Goal: Task Accomplishment & Management: Complete application form

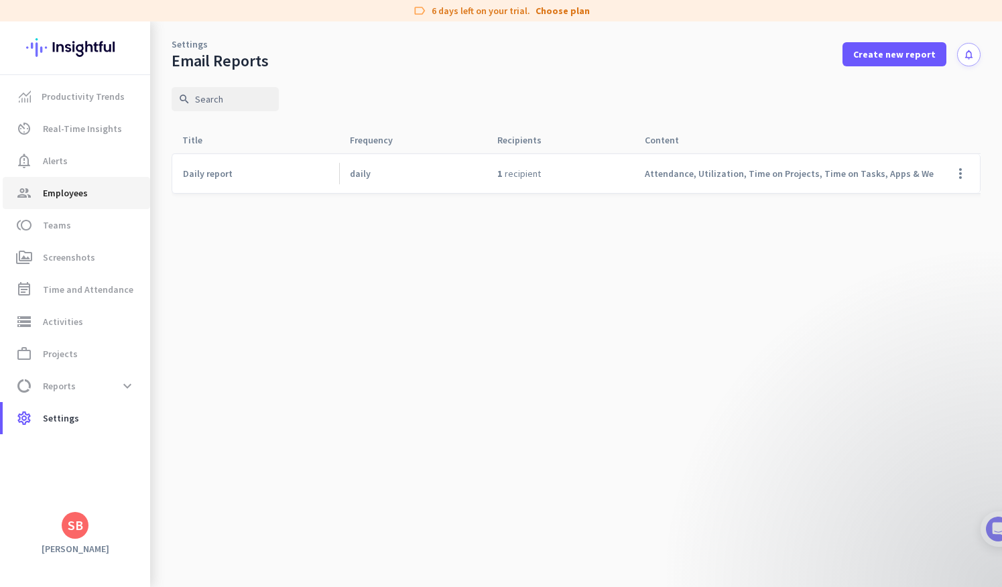
click at [61, 195] on span "Employees" at bounding box center [65, 193] width 45 height 16
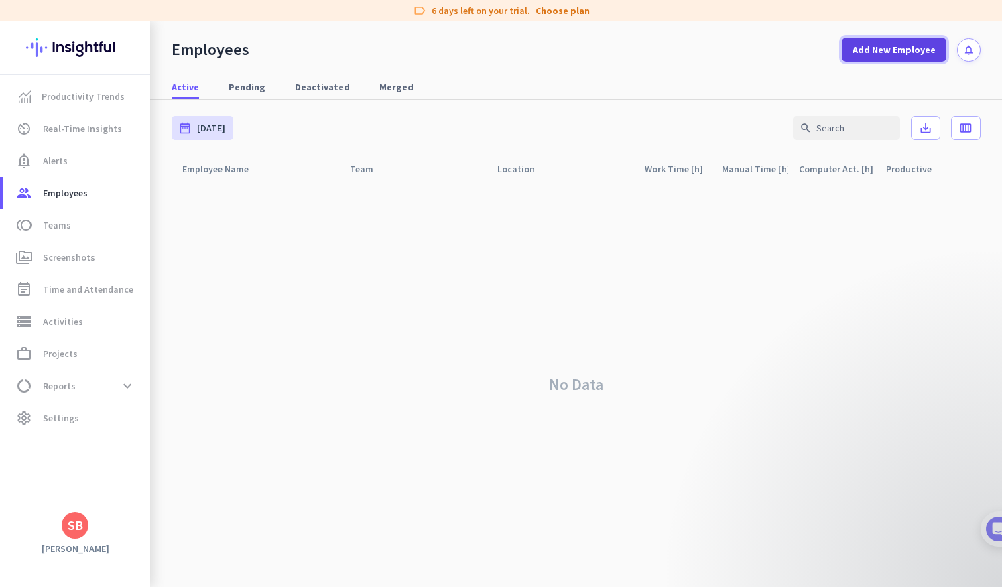
click at [909, 53] on span "Add New Employee" at bounding box center [894, 49] width 83 height 13
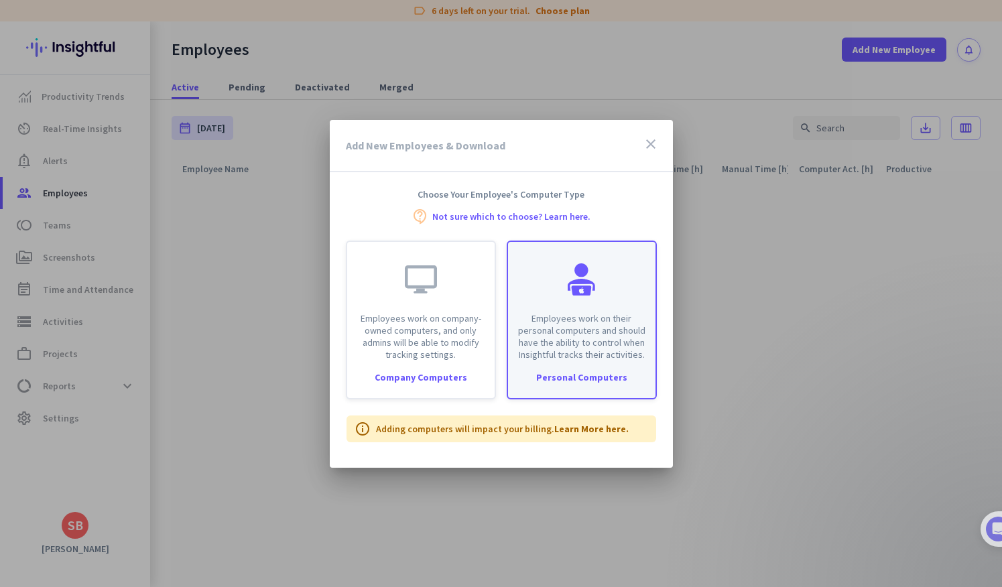
click at [537, 361] on div "Employees work on their personal computers and should have the ability to contr…" at bounding box center [582, 320] width 150 height 159
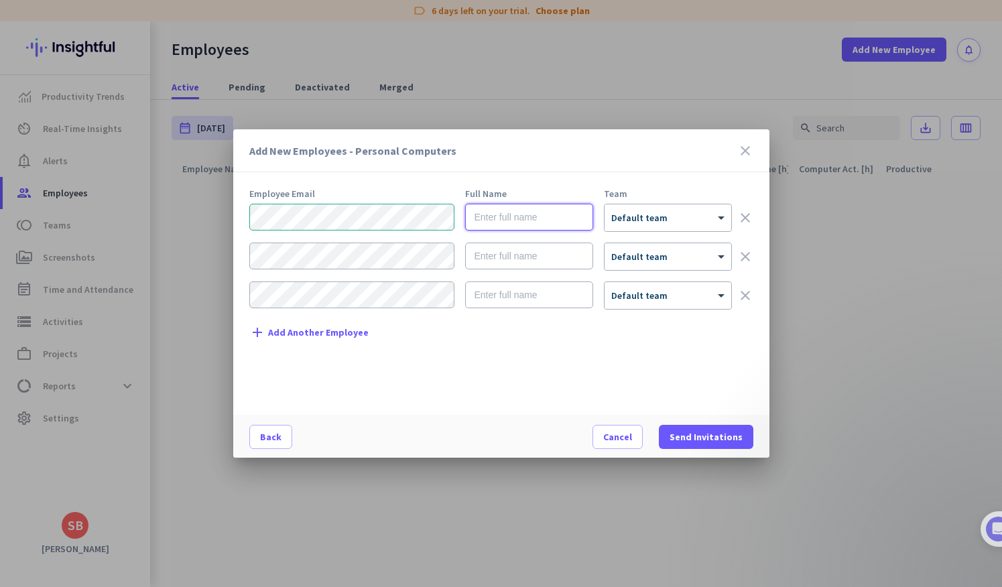
click at [530, 210] on input "text" at bounding box center [529, 217] width 128 height 27
type input "[PERSON_NAME]"
click at [653, 222] on span "Default team" at bounding box center [639, 218] width 56 height 12
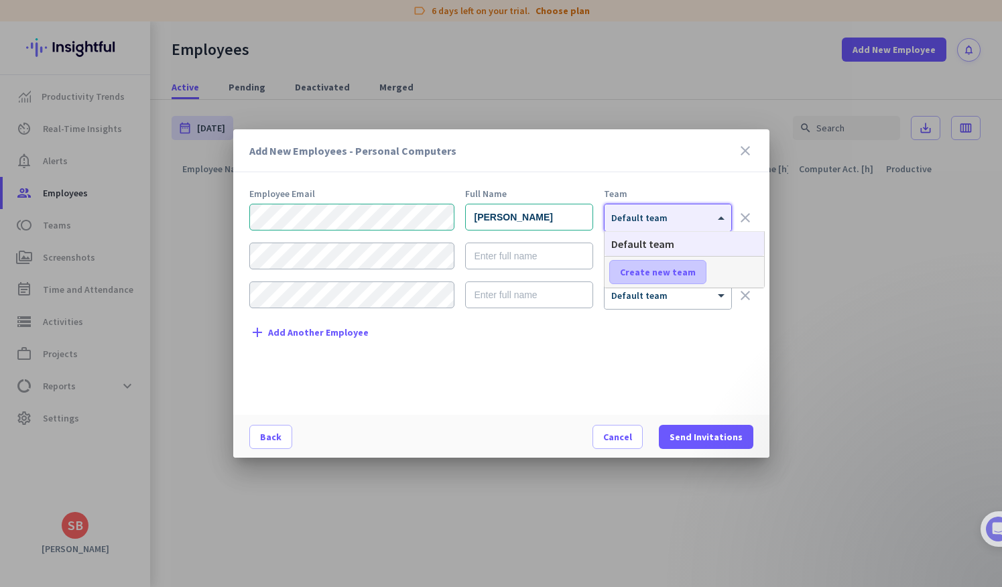
click at [659, 277] on span "Create new team" at bounding box center [658, 271] width 76 height 13
click at [659, 277] on input "text" at bounding box center [658, 272] width 99 height 24
type input "Servair"
click at [735, 275] on span "Save" at bounding box center [737, 272] width 21 height 12
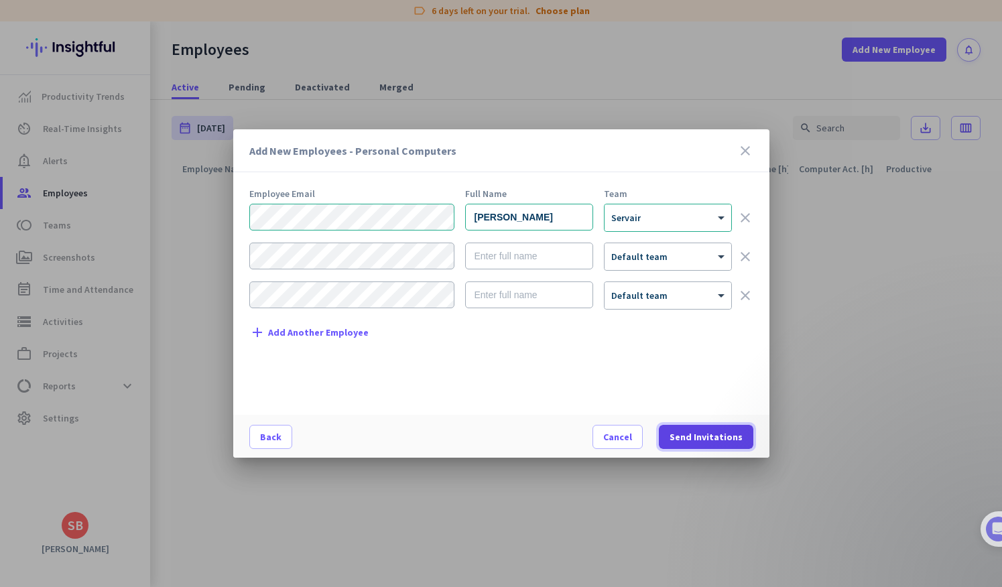
click at [697, 444] on span at bounding box center [706, 437] width 95 height 32
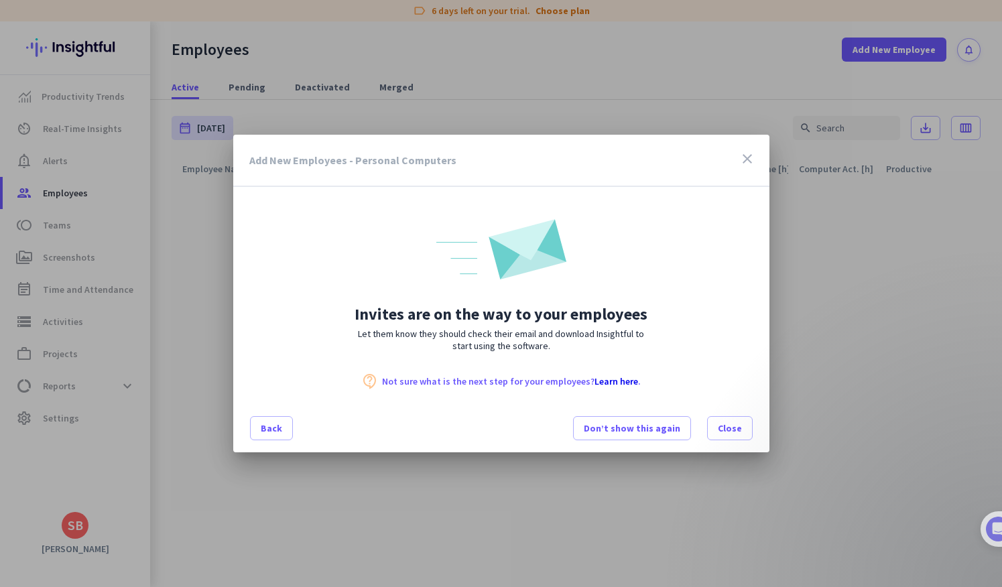
click at [610, 377] on link "Learn here" at bounding box center [616, 381] width 44 height 12
click at [732, 428] on span "Close" at bounding box center [730, 428] width 24 height 13
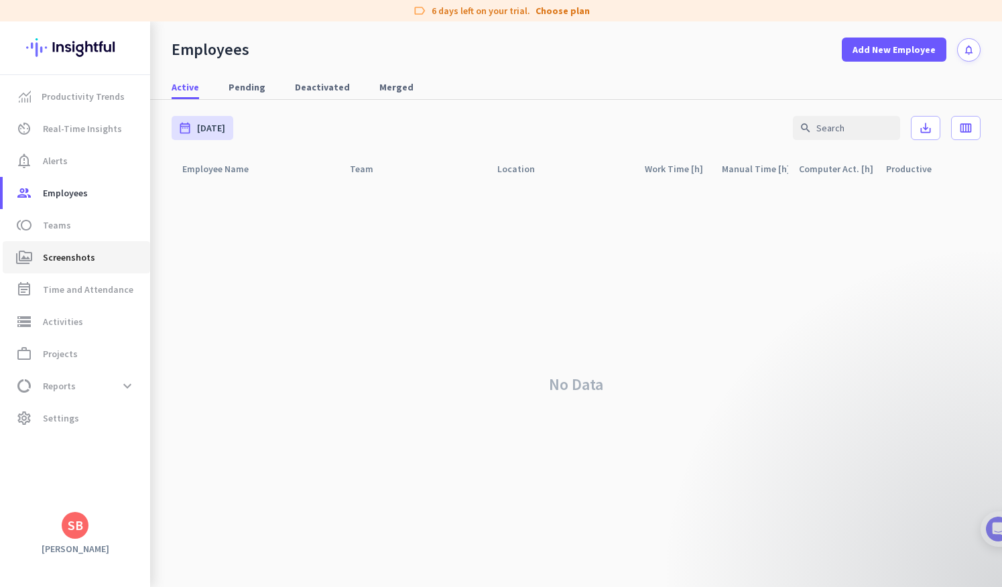
click at [54, 260] on span "Screenshots" at bounding box center [69, 257] width 52 height 16
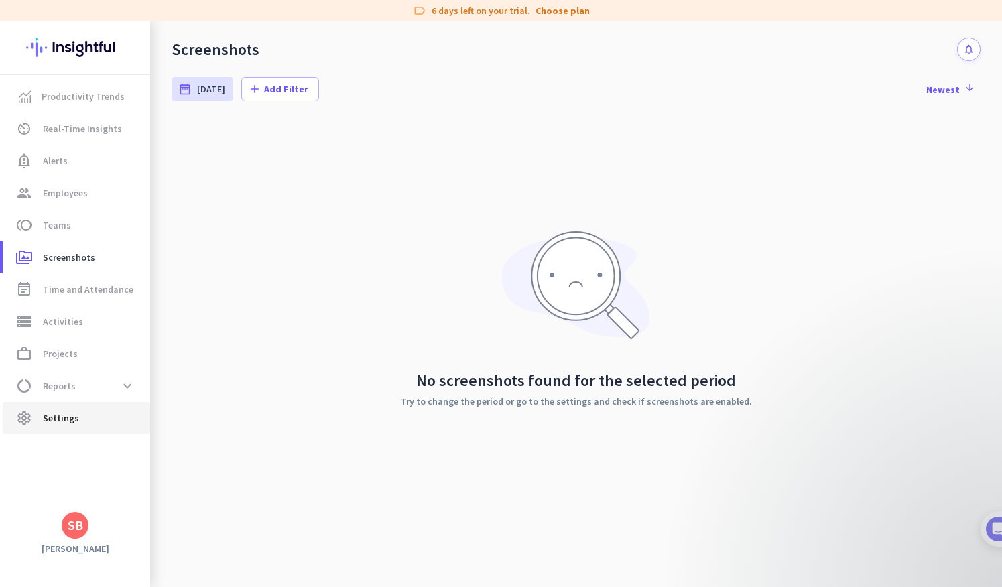
click at [72, 418] on span "Settings" at bounding box center [61, 418] width 36 height 16
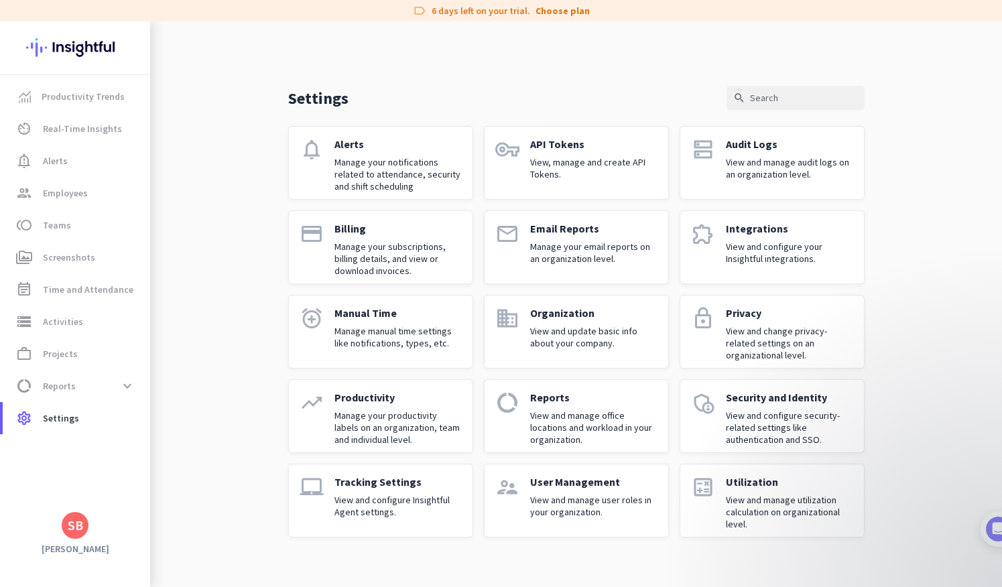
click at [446, 97] on div "Settings search" at bounding box center [576, 98] width 576 height 24
click at [410, 523] on div "Tracking Settings View and configure Insightful Agent settings." at bounding box center [397, 500] width 127 height 51
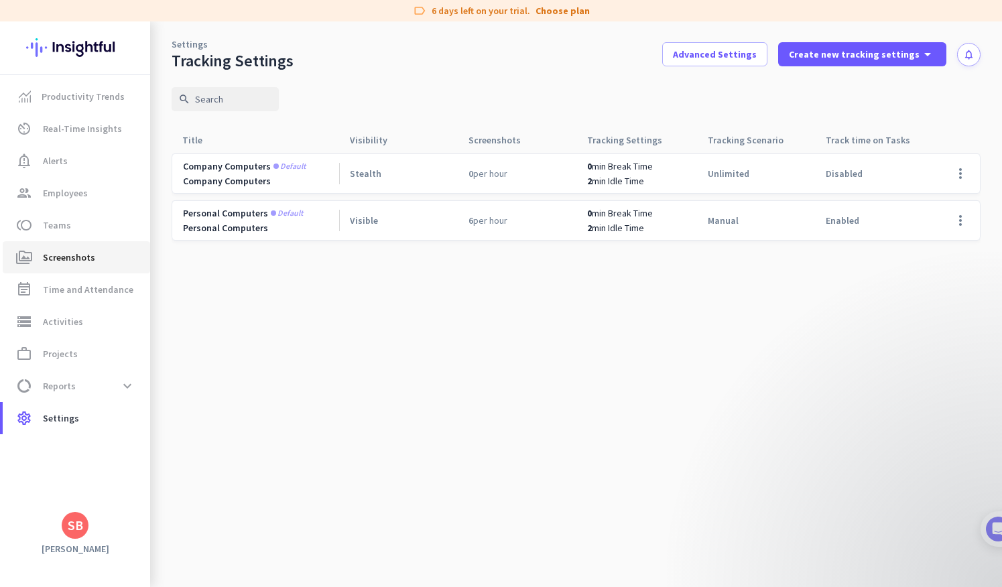
click at [86, 249] on link "perm_media Screenshots" at bounding box center [76, 257] width 147 height 32
